Goal: Ask a question

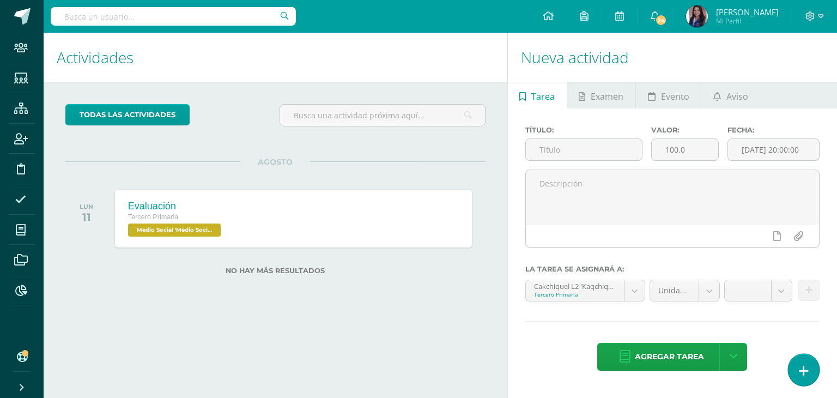
click at [814, 370] on link at bounding box center [803, 370] width 31 height 32
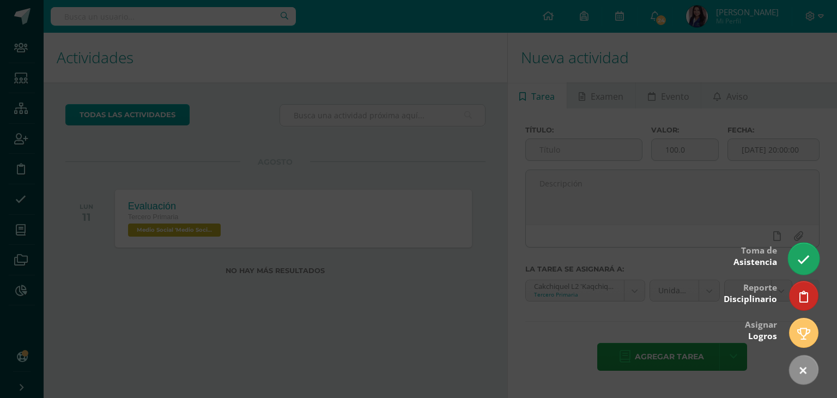
click at [809, 254] on icon at bounding box center [803, 259] width 13 height 13
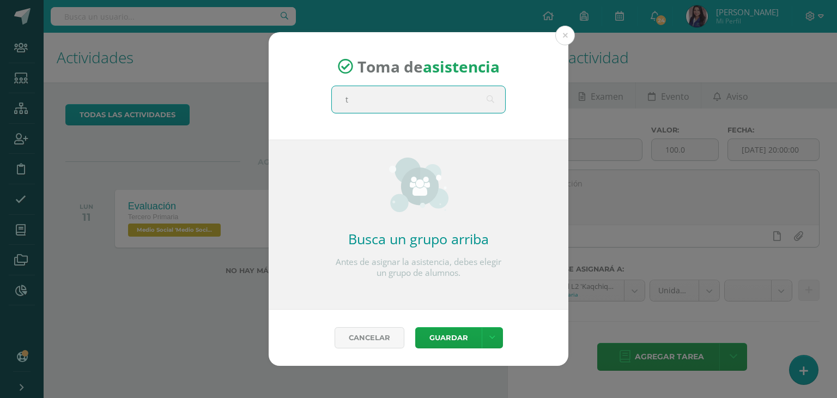
click at [459, 99] on input "t" at bounding box center [418, 99] width 173 height 27
type input "tercero"
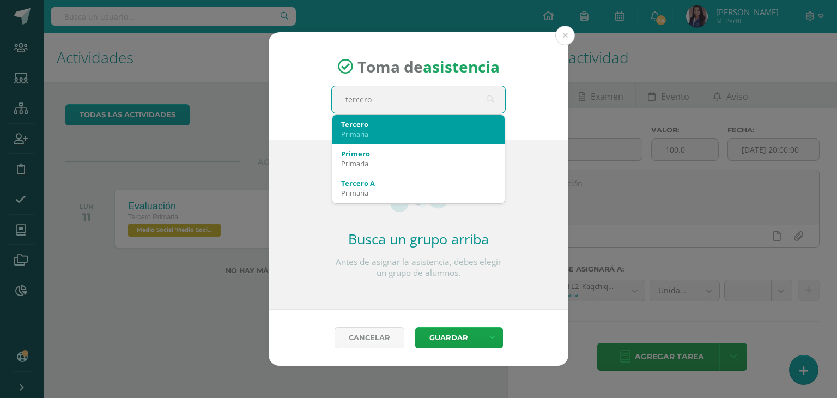
click at [391, 130] on div "Primaria" at bounding box center [418, 134] width 155 height 10
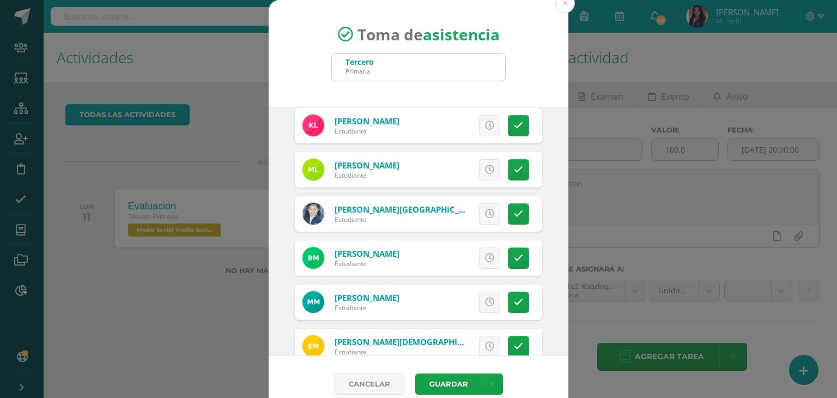
scroll to position [581, 0]
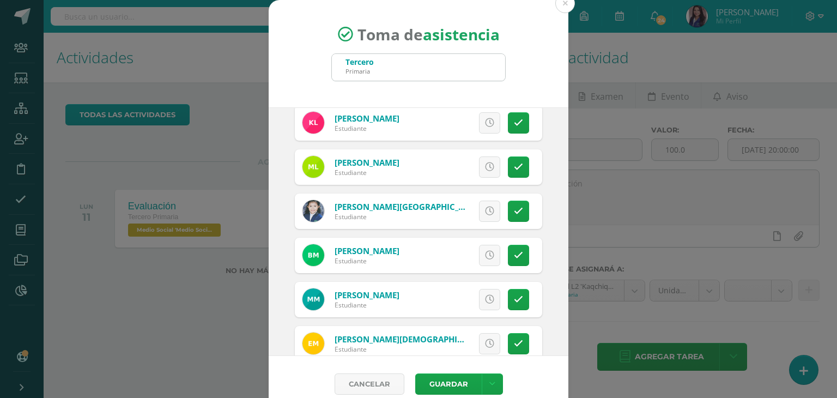
click at [342, 250] on link "Martínez, Breiner" at bounding box center [367, 250] width 65 height 11
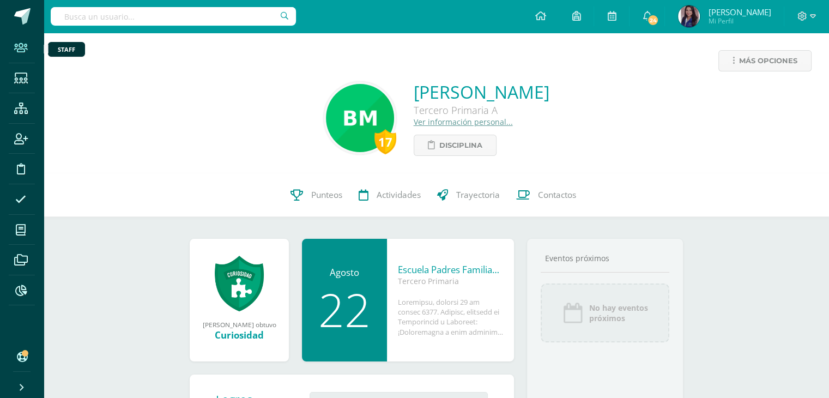
click at [22, 48] on icon at bounding box center [21, 48] width 14 height 11
